Goal: Information Seeking & Learning: Learn about a topic

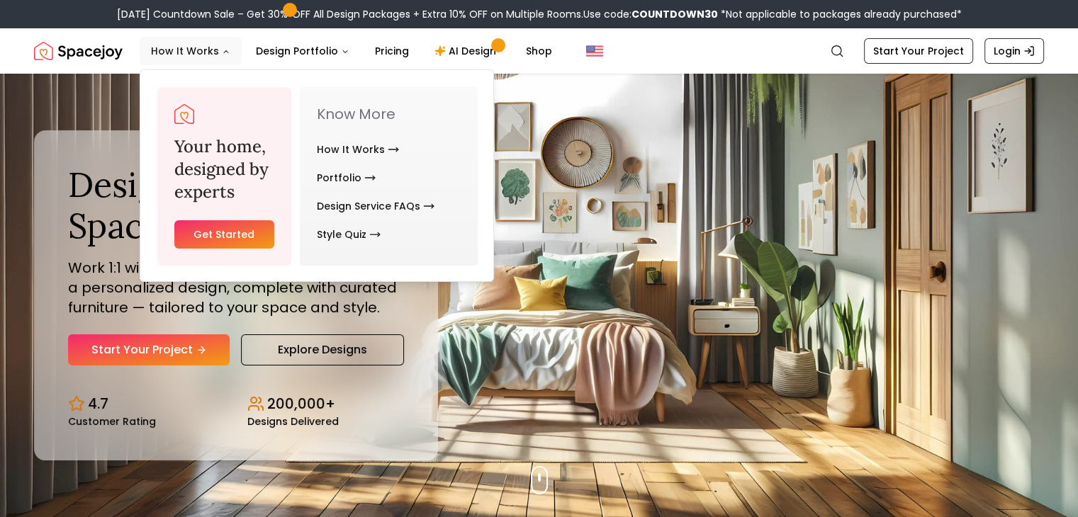
click at [211, 48] on button "How It Works" at bounding box center [191, 51] width 102 height 28
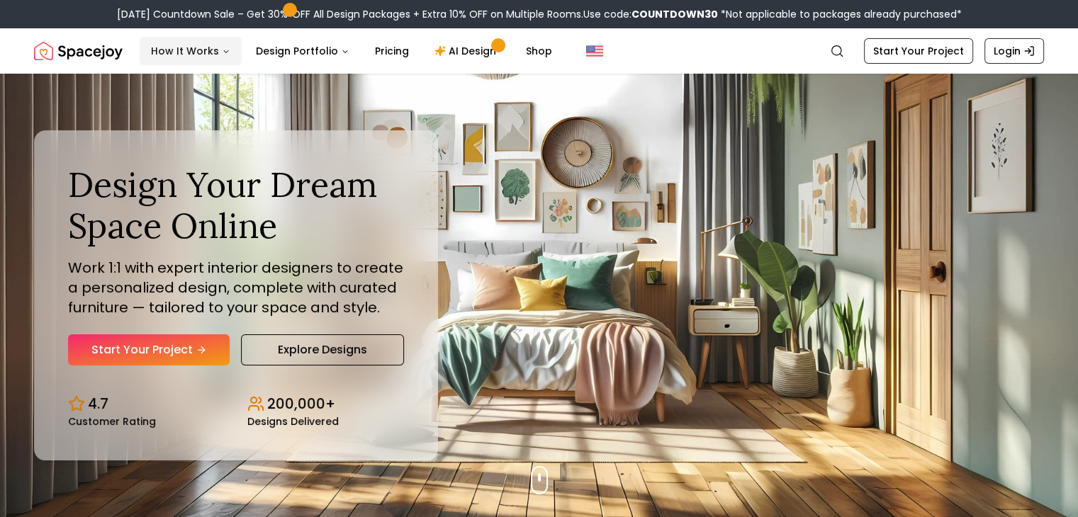
click at [211, 49] on button "How It Works" at bounding box center [191, 51] width 102 height 28
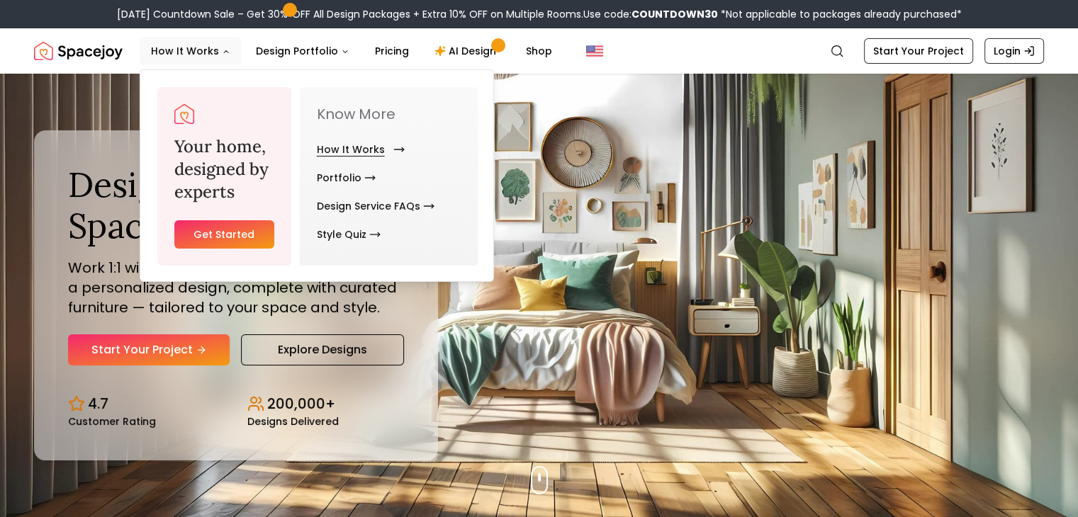
click at [381, 147] on link "How It Works" at bounding box center [358, 149] width 82 height 28
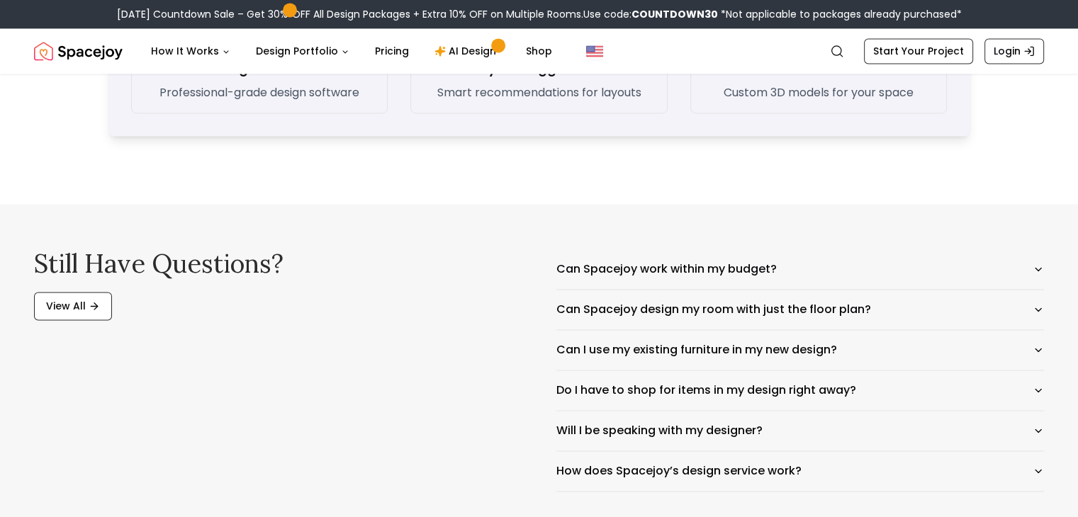
scroll to position [2197, 0]
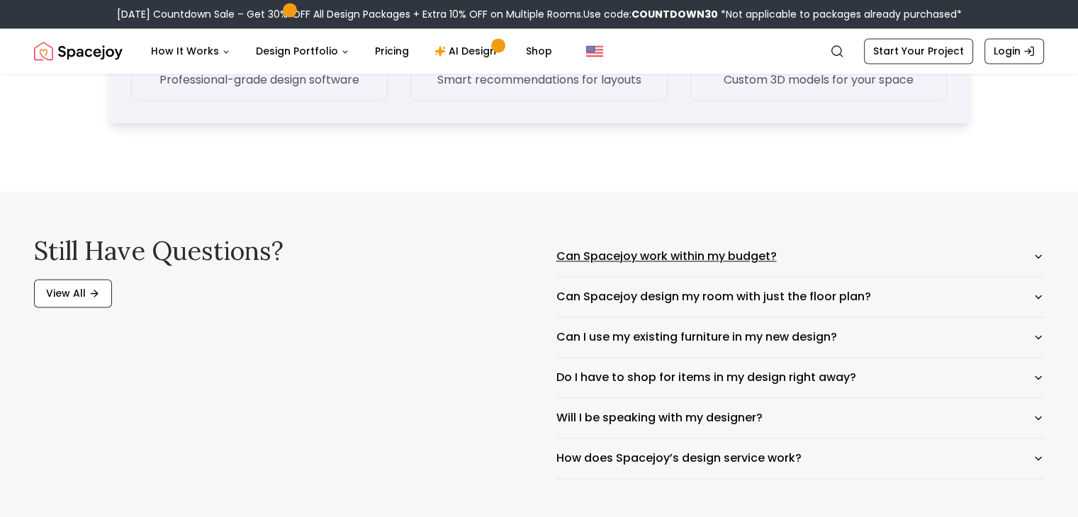
click at [1037, 257] on icon "button" at bounding box center [1038, 256] width 11 height 11
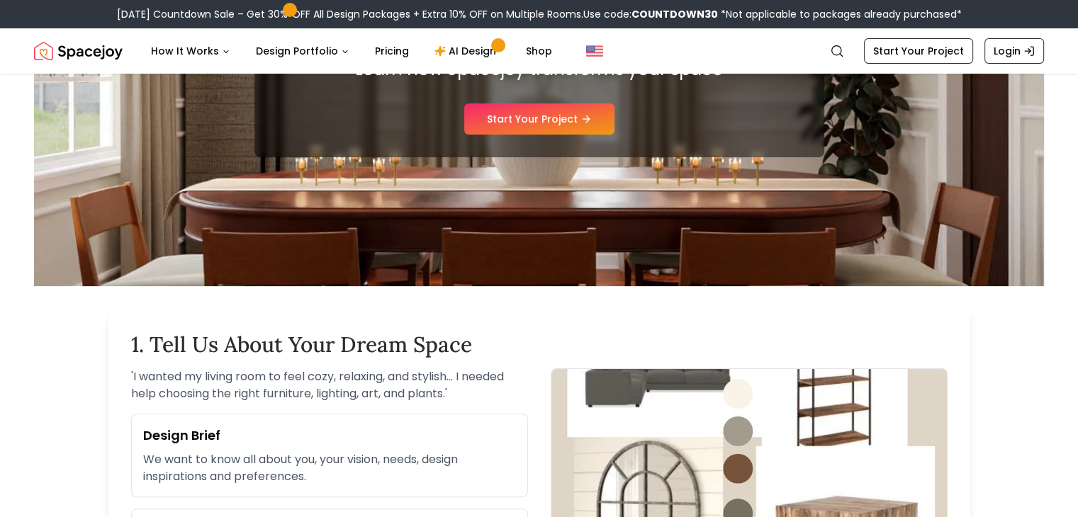
scroll to position [0, 0]
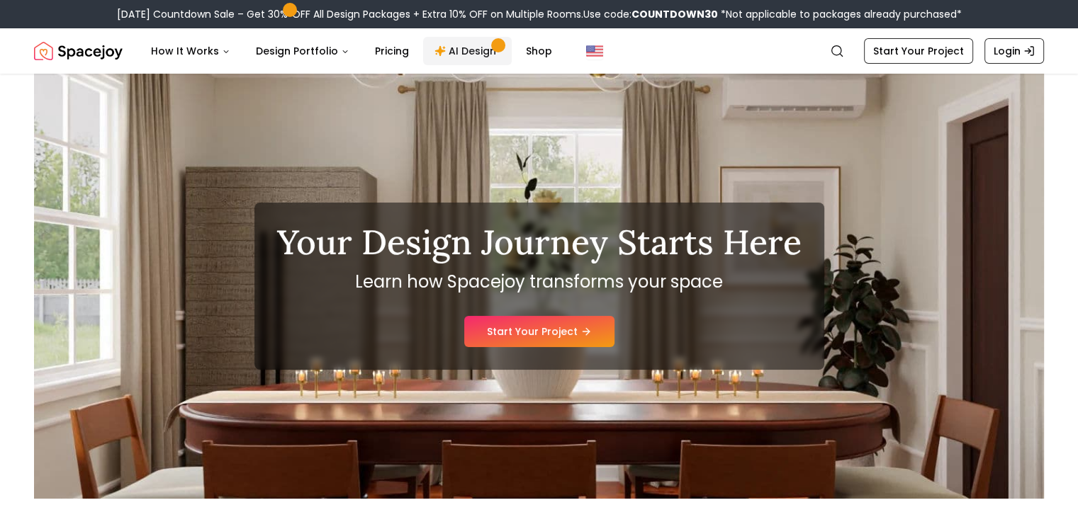
click at [458, 50] on link "AI Design" at bounding box center [467, 51] width 89 height 28
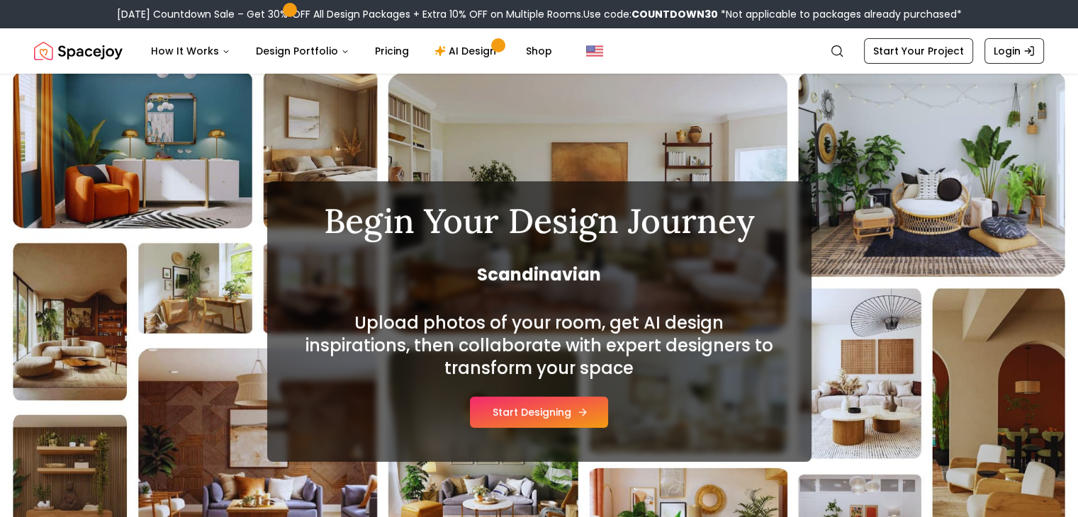
click at [540, 409] on button "Start Designing" at bounding box center [539, 412] width 138 height 31
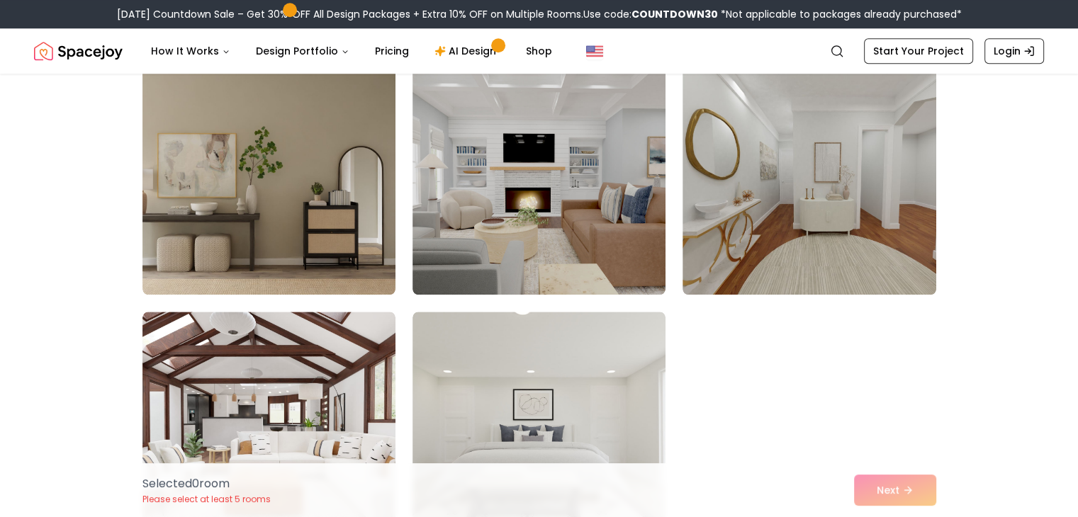
scroll to position [1347, 0]
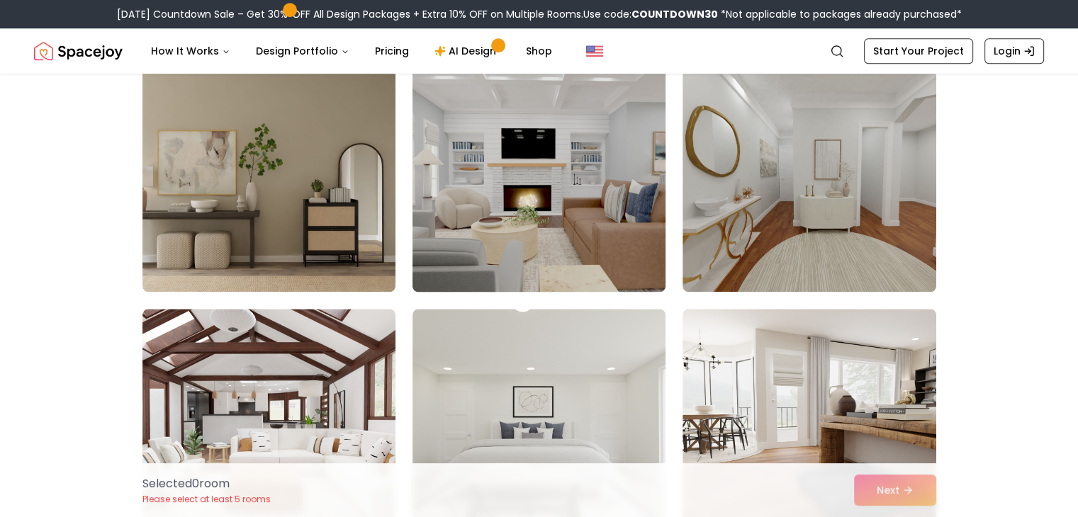
click at [522, 202] on img at bounding box center [539, 179] width 266 height 238
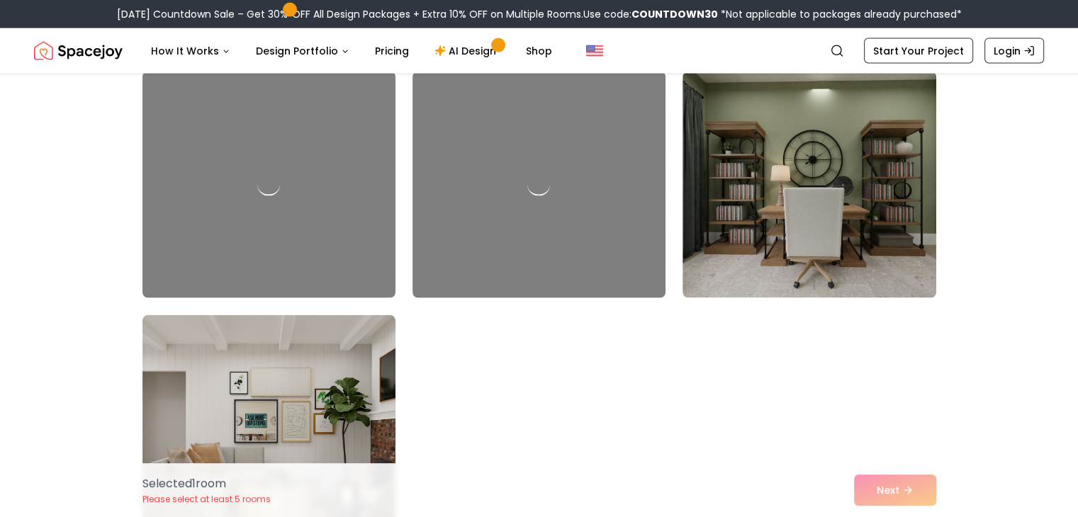
scroll to position [3048, 0]
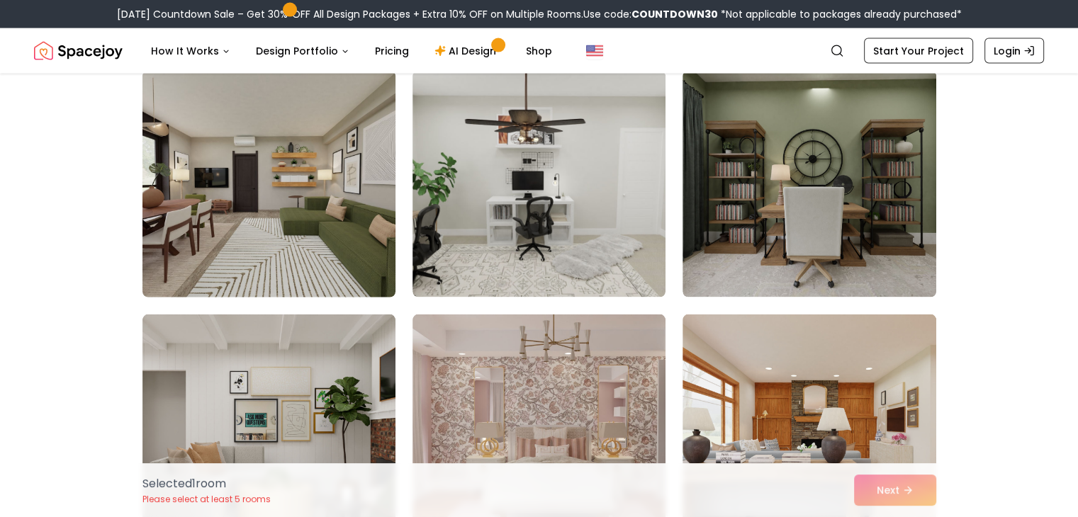
click at [306, 172] on img at bounding box center [269, 184] width 266 height 238
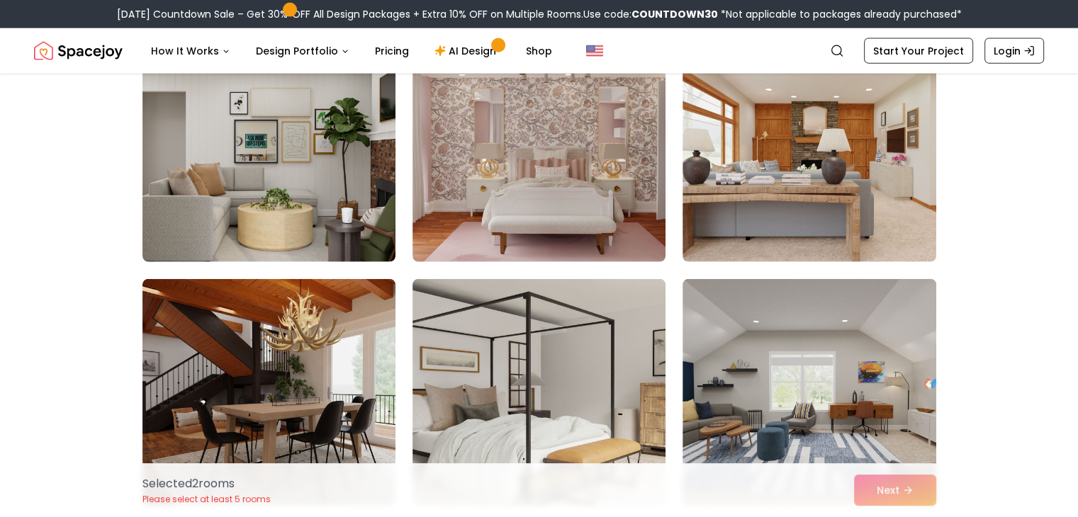
scroll to position [3331, 0]
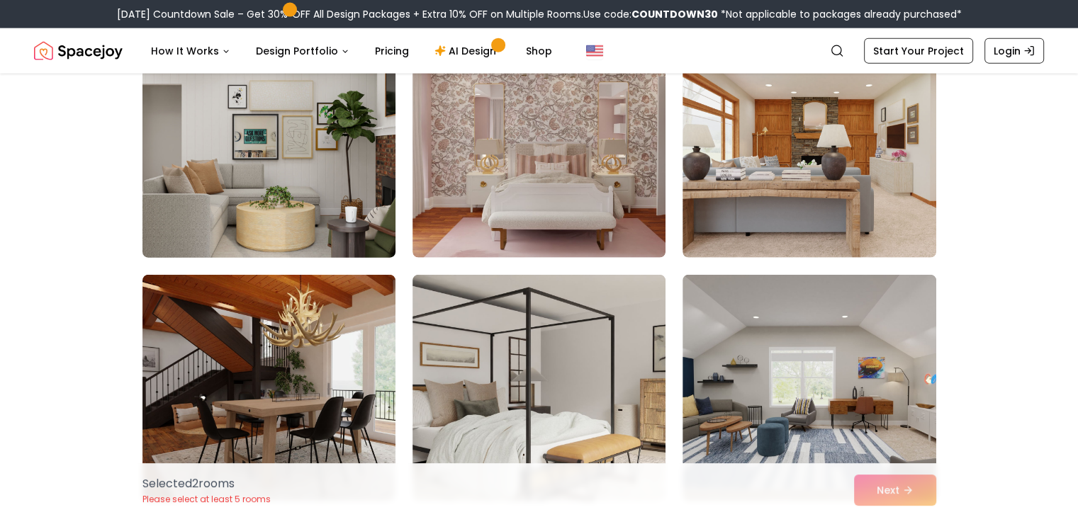
click at [284, 164] on img at bounding box center [269, 145] width 266 height 238
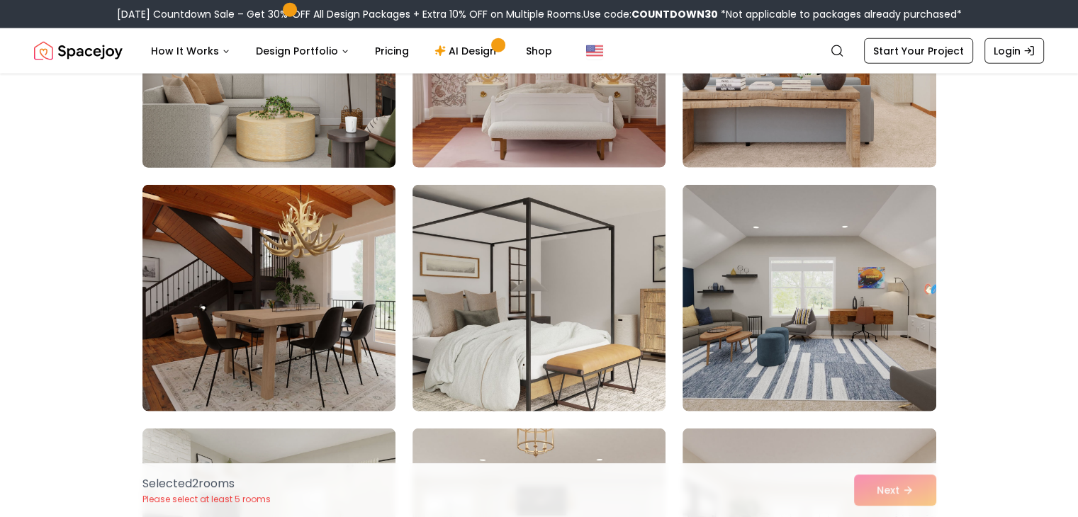
scroll to position [3686, 0]
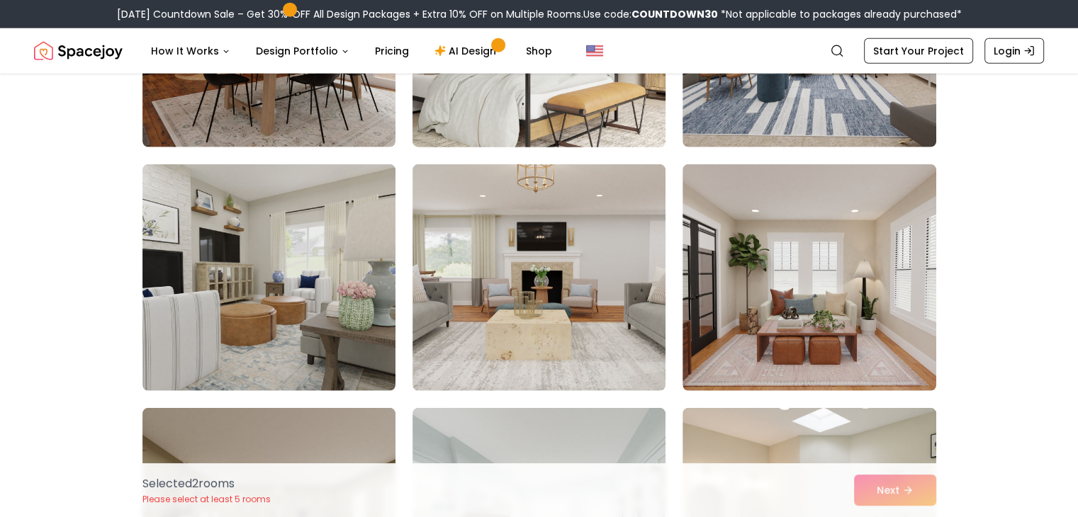
click at [517, 108] on img at bounding box center [539, 34] width 266 height 238
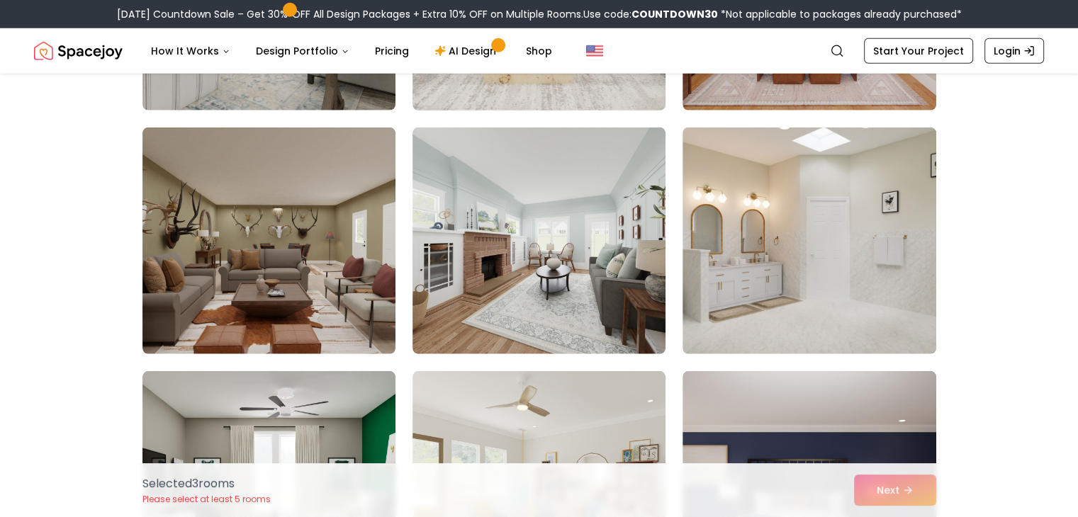
scroll to position [3969, 0]
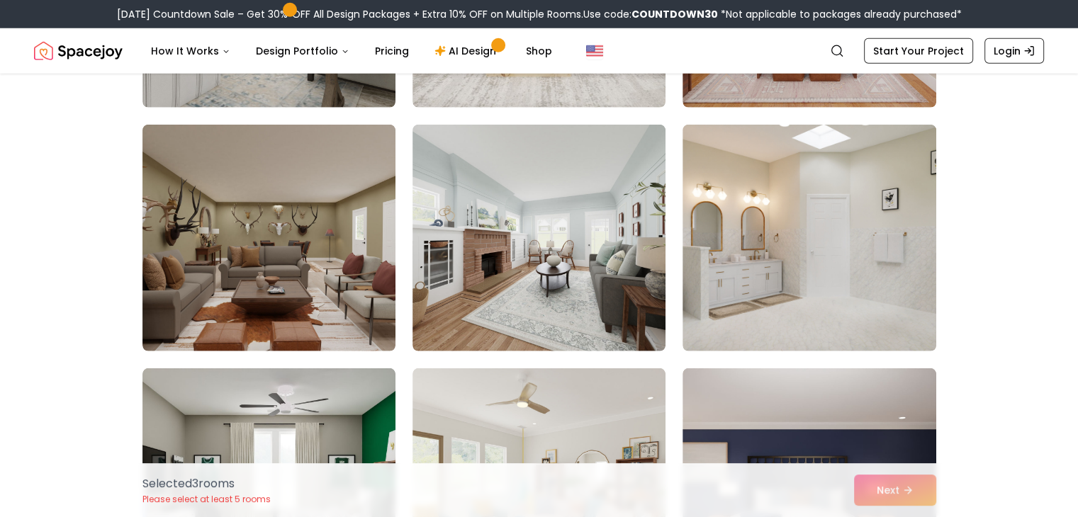
click at [885, 486] on div "Selected 3 room s Please select at least 5 rooms Next" at bounding box center [539, 491] width 817 height 54
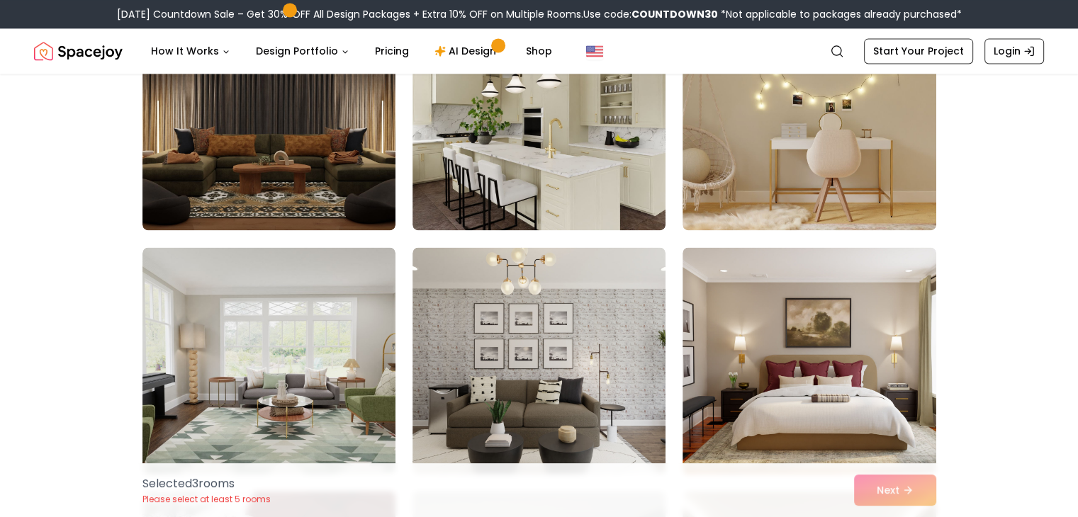
scroll to position [7655, 0]
